Goal: Task Accomplishment & Management: Complete application form

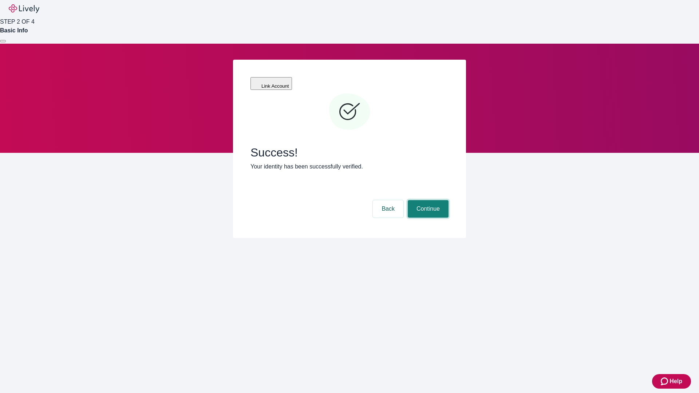
click at [427, 200] on button "Continue" at bounding box center [428, 208] width 41 height 17
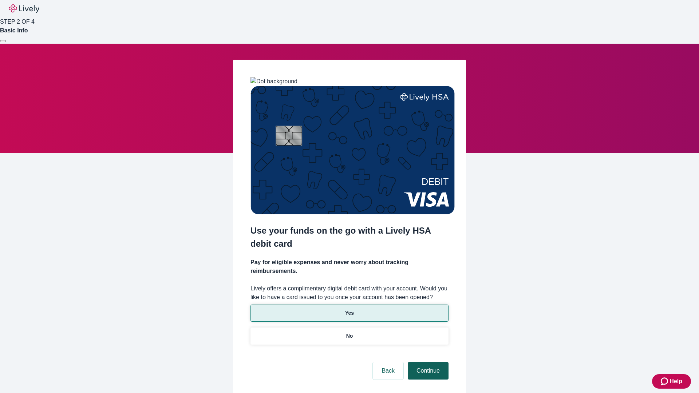
click at [349, 310] on p "Yes" at bounding box center [349, 314] width 9 height 8
click at [427, 362] on button "Continue" at bounding box center [428, 370] width 41 height 17
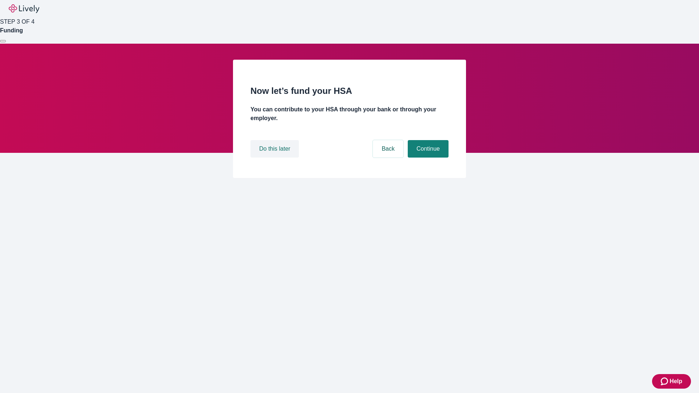
click at [276, 158] on button "Do this later" at bounding box center [275, 148] width 48 height 17
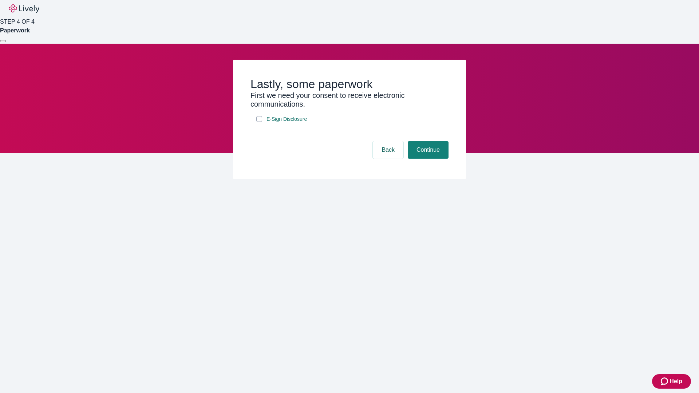
click at [259, 122] on input "E-Sign Disclosure" at bounding box center [259, 119] width 6 height 6
checkbox input "true"
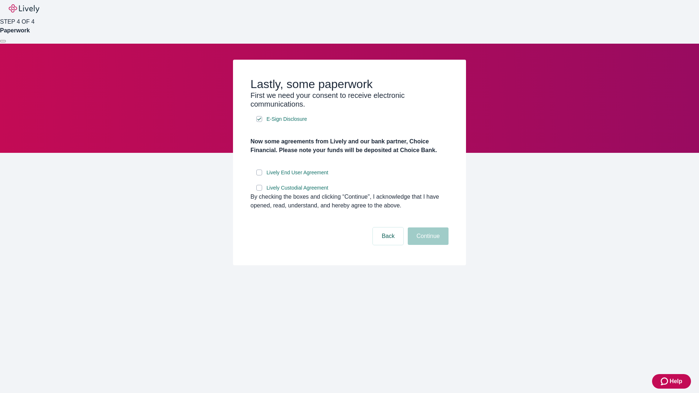
click at [259, 176] on input "Lively End User Agreement" at bounding box center [259, 173] width 6 height 6
checkbox input "true"
click at [259, 191] on input "Lively Custodial Agreement" at bounding box center [259, 188] width 6 height 6
checkbox input "true"
click at [427, 245] on button "Continue" at bounding box center [428, 236] width 41 height 17
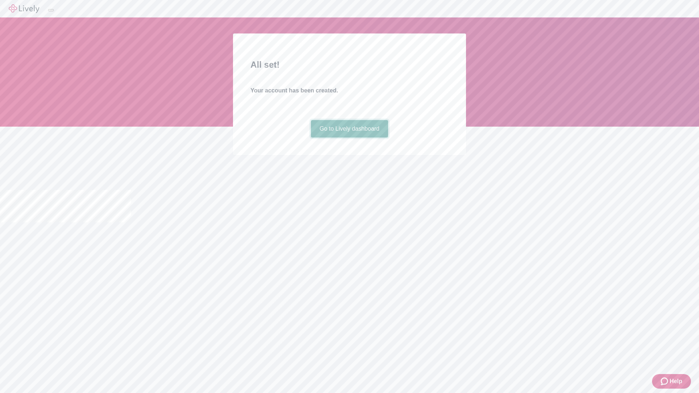
click at [349, 138] on link "Go to Lively dashboard" at bounding box center [350, 128] width 78 height 17
